Goal: Information Seeking & Learning: Learn about a topic

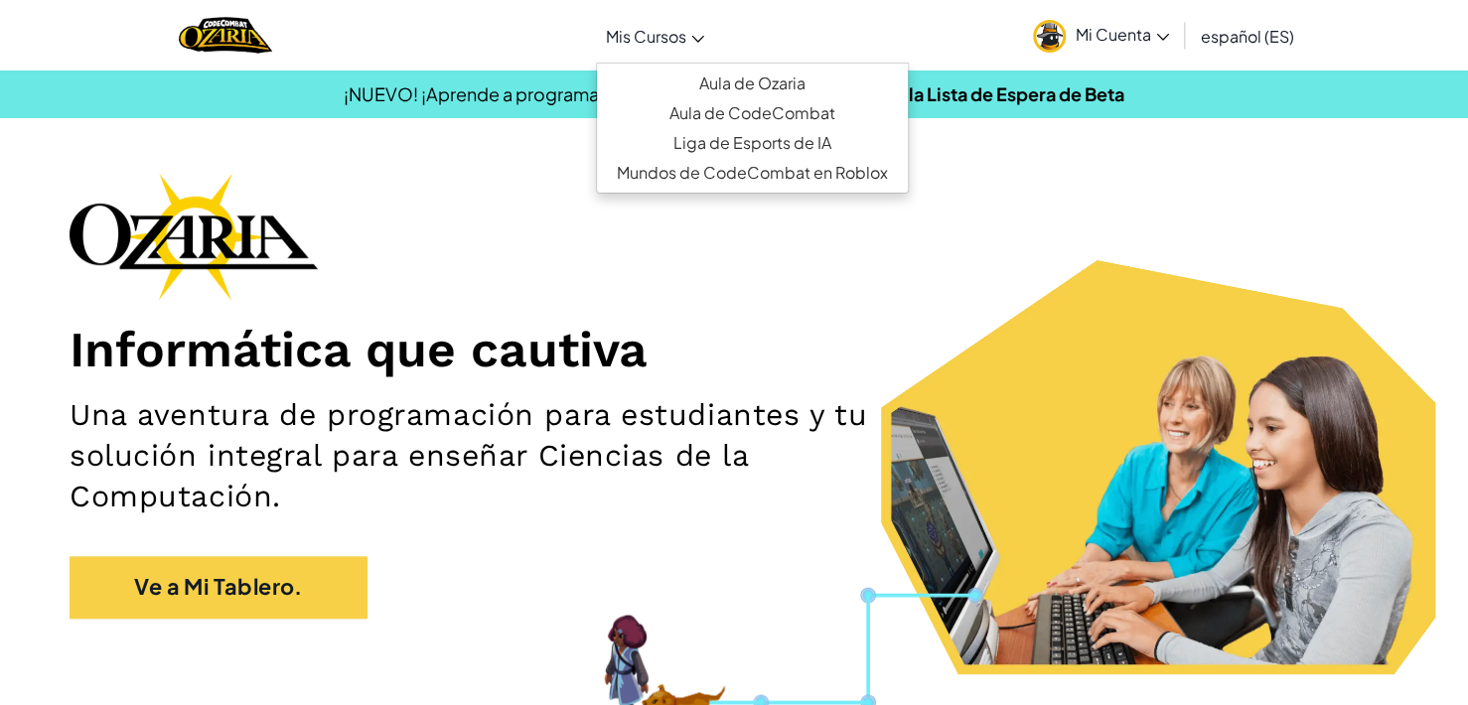
drag, startPoint x: 873, startPoint y: 120, endPoint x: 688, endPoint y: 33, distance: 205.3
click at [688, 33] on link "Mis Cursos" at bounding box center [655, 36] width 118 height 54
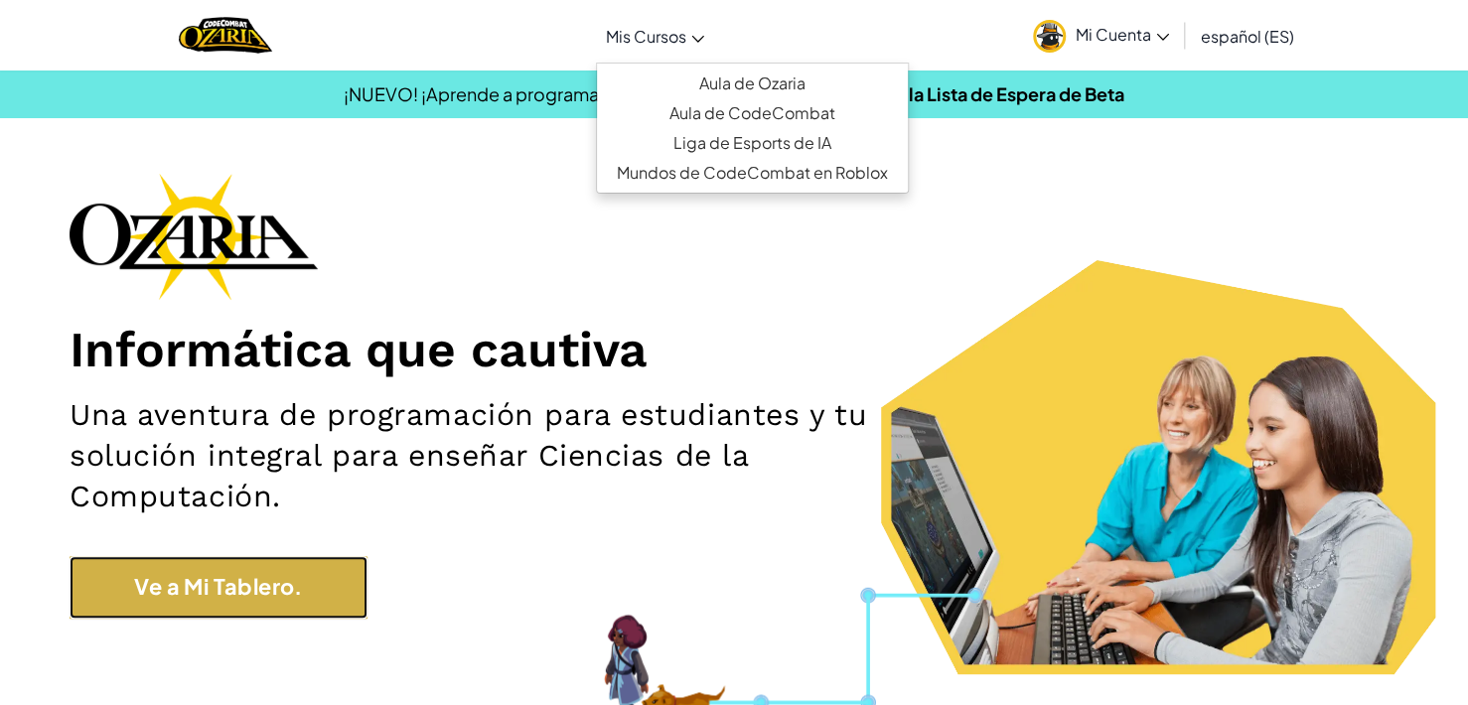
click at [292, 587] on link "Ve a Mi Tablero." at bounding box center [219, 587] width 298 height 62
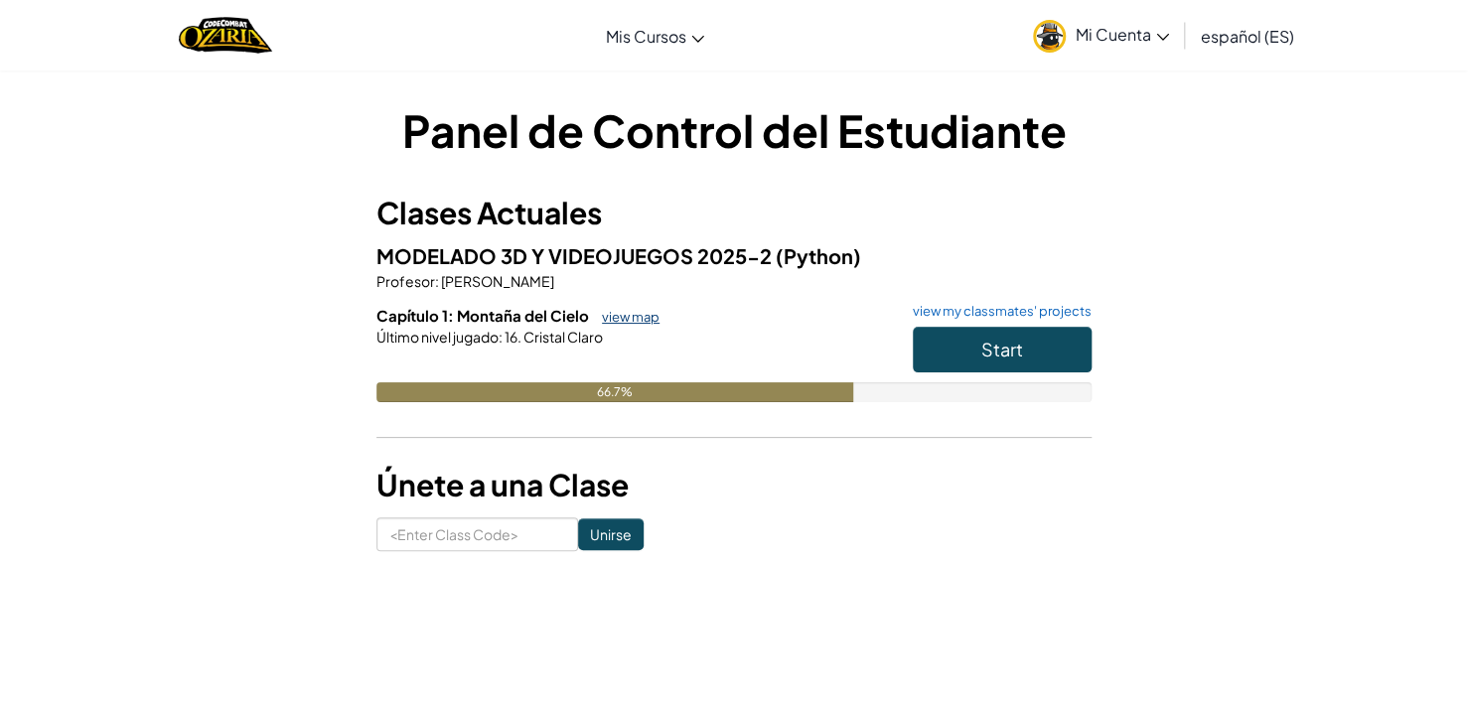
click at [616, 319] on link "view map" at bounding box center [626, 317] width 68 height 16
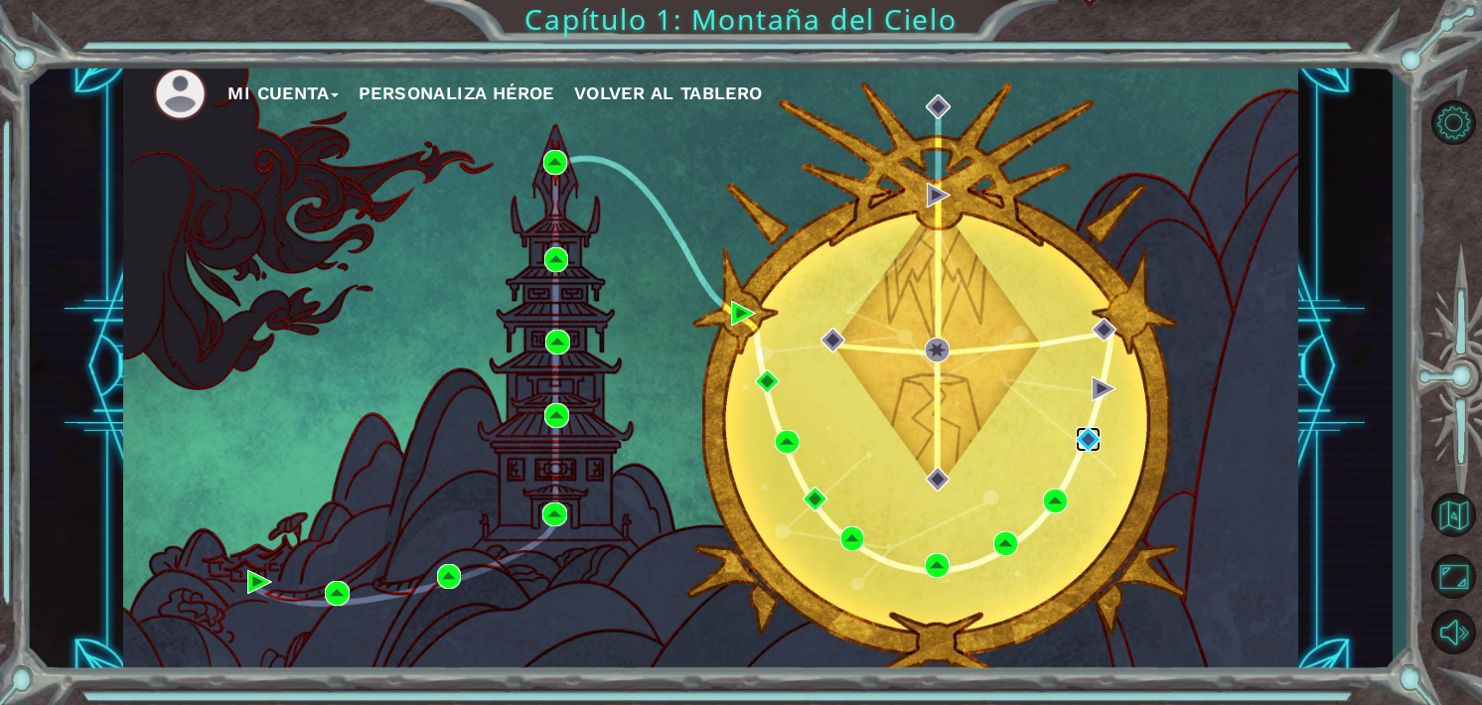
click at [1092, 446] on img at bounding box center [1088, 439] width 25 height 25
